Goal: Check status: Check status

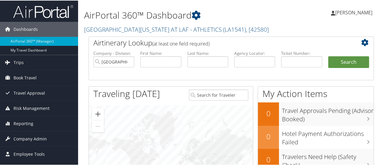
click at [241, 29] on h2 "UNIV OF LOUISIANA AT LAF - ATHLETICS ( LA1541 ) , [ 42580 ]" at bounding box center [182, 28] width 196 height 10
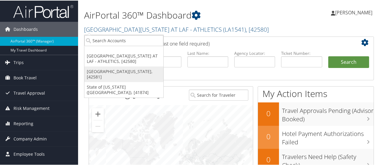
click at [144, 70] on link "[GEOGRAPHIC_DATA][US_STATE], [42581]" at bounding box center [123, 74] width 79 height 16
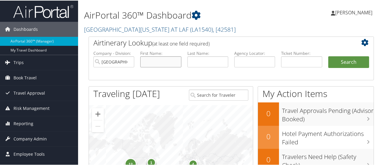
drag, startPoint x: 0, startPoint y: 0, endPoint x: 166, endPoint y: 60, distance: 176.9
click at [166, 60] on input "text" at bounding box center [160, 61] width 41 height 11
type input "boyun"
click at [349, 65] on button "Search" at bounding box center [348, 62] width 41 height 12
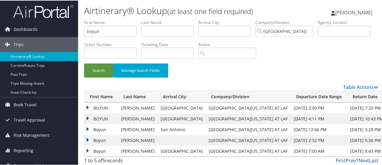
click at [86, 106] on td "BOYUN" at bounding box center [101, 107] width 34 height 11
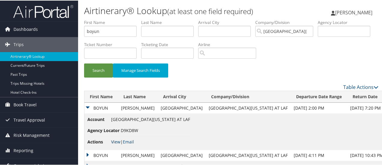
click at [115, 143] on link "View" at bounding box center [115, 142] width 9 height 6
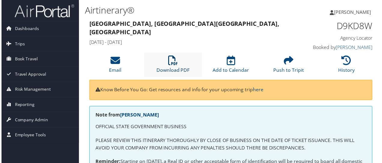
click at [176, 65] on icon at bounding box center [173, 61] width 10 height 10
